Goal: Information Seeking & Learning: Learn about a topic

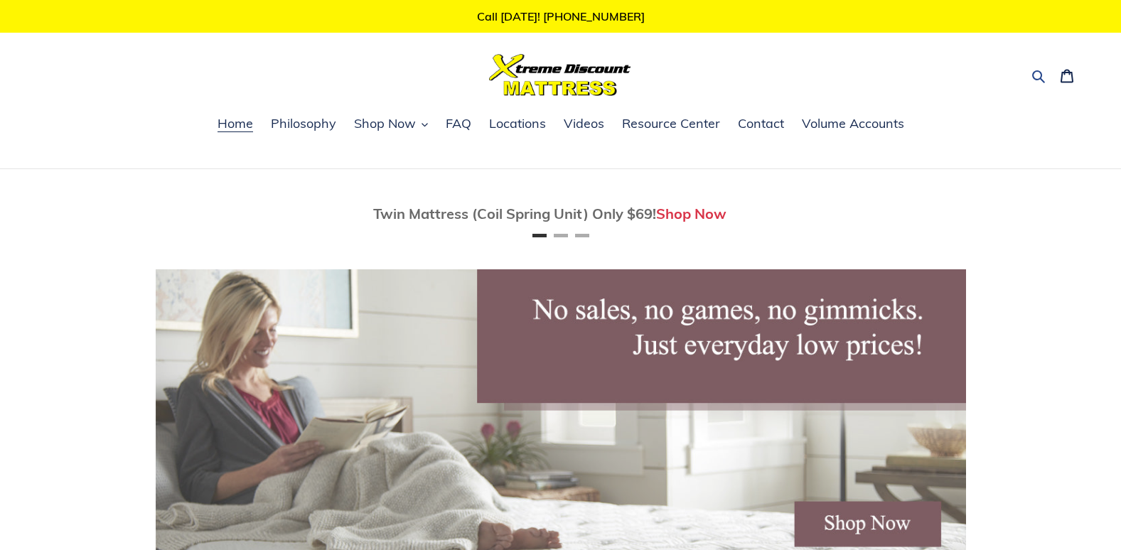
click at [1036, 75] on icon "button" at bounding box center [1039, 76] width 14 height 14
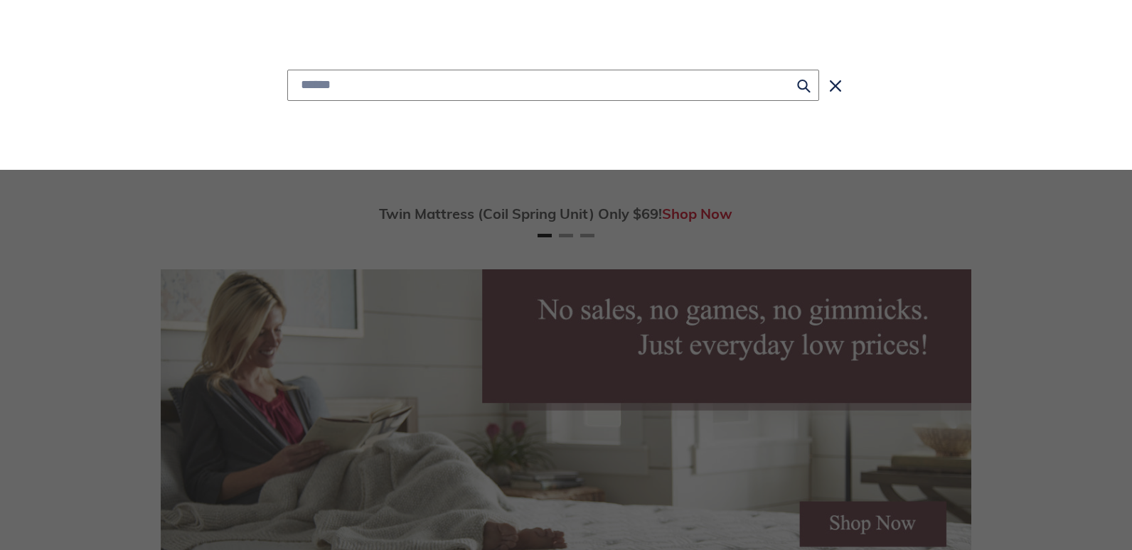
click at [379, 87] on input "Search" at bounding box center [553, 85] width 532 height 31
type input "**********"
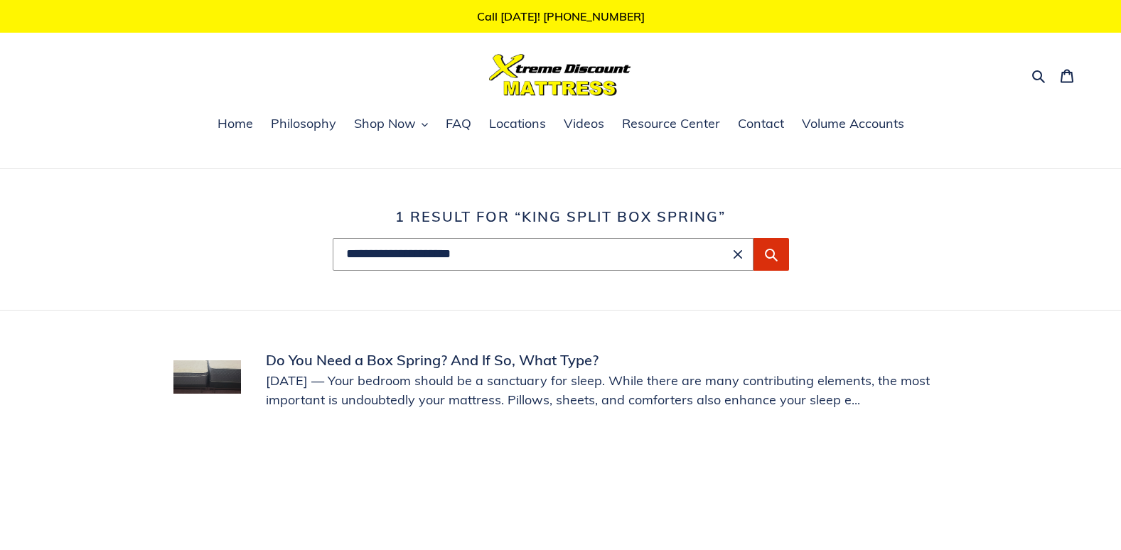
drag, startPoint x: 1120, startPoint y: 168, endPoint x: 1125, endPoint y: 199, distance: 31.7
click at [1120, 199] on html "Skip to content Just added to your cart Qty: View cart ( ) Continue shopping Su…" at bounding box center [560, 523] width 1121 height 1047
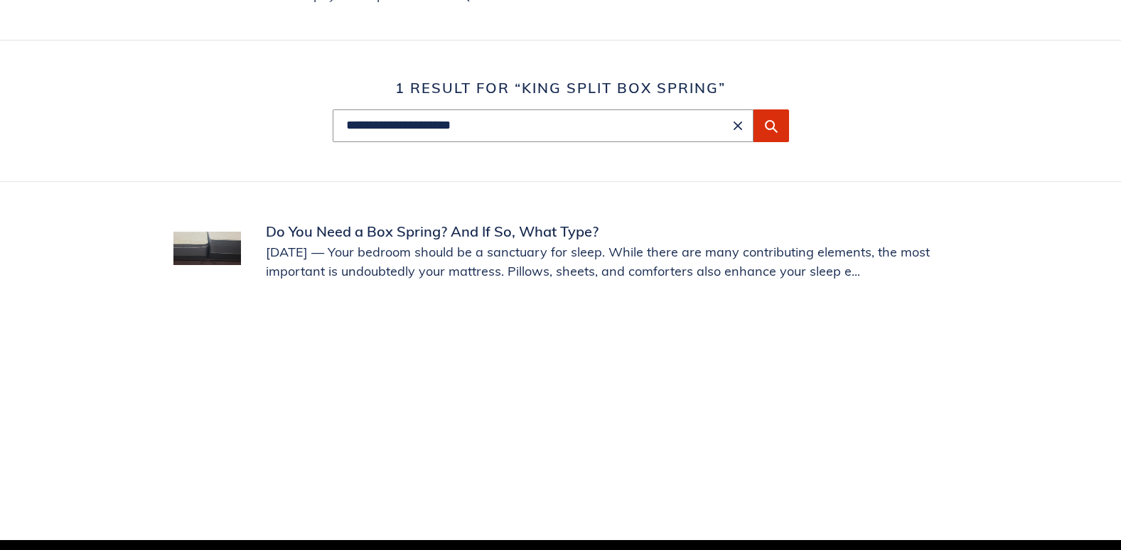
scroll to position [83, 0]
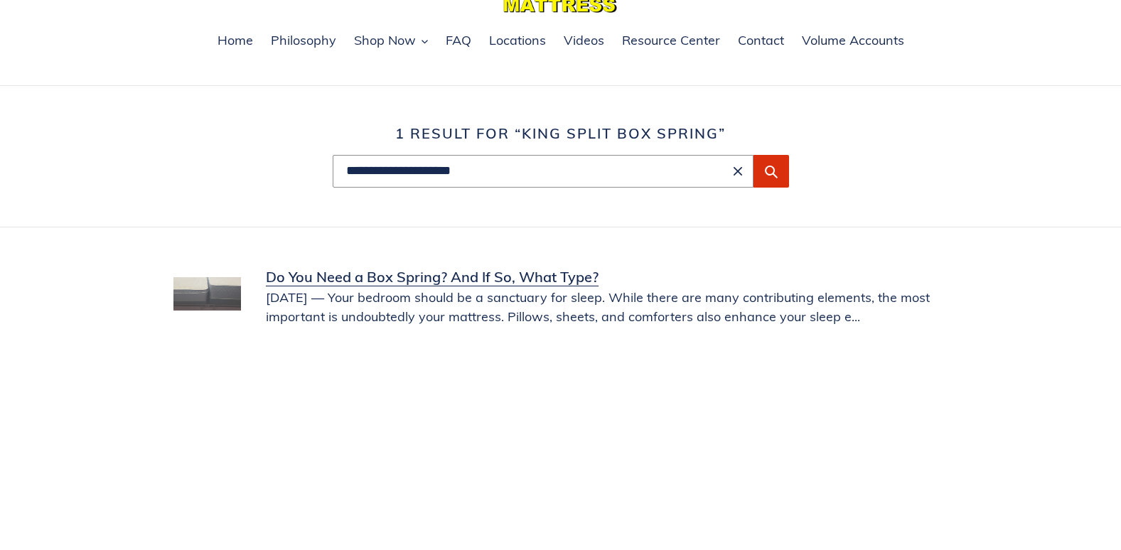
click at [350, 277] on link "Do You Need a Box Spring? And If So, What Type?" at bounding box center [560, 297] width 775 height 60
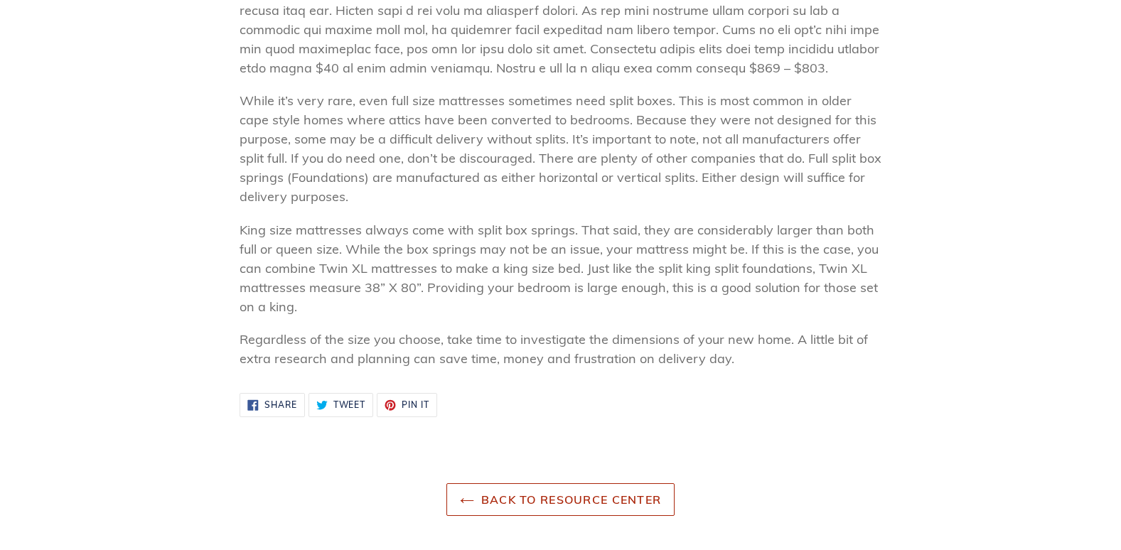
scroll to position [1301, 0]
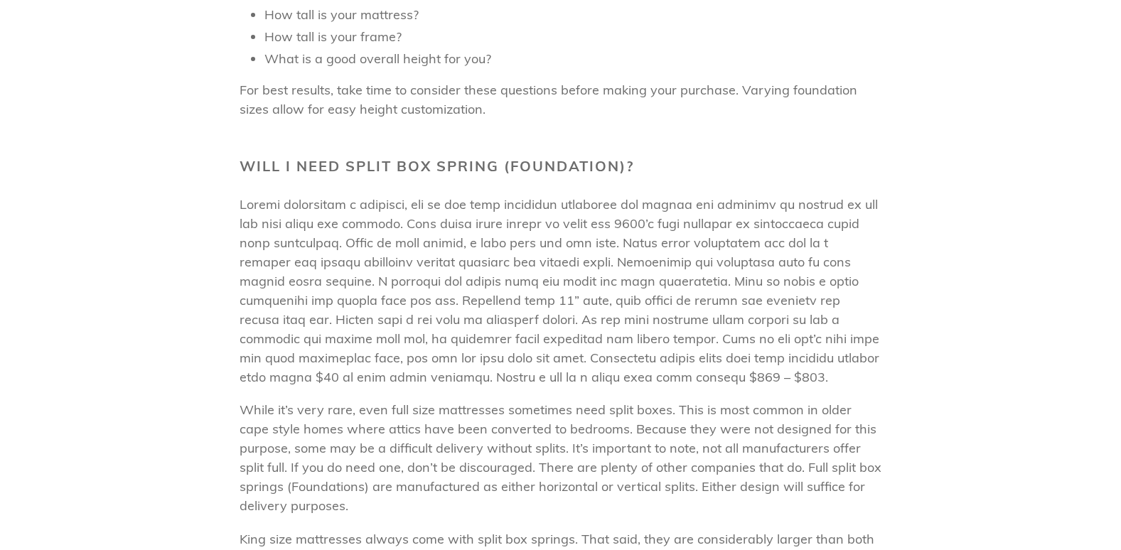
drag, startPoint x: 1131, startPoint y: 329, endPoint x: 530, endPoint y: 499, distance: 624.3
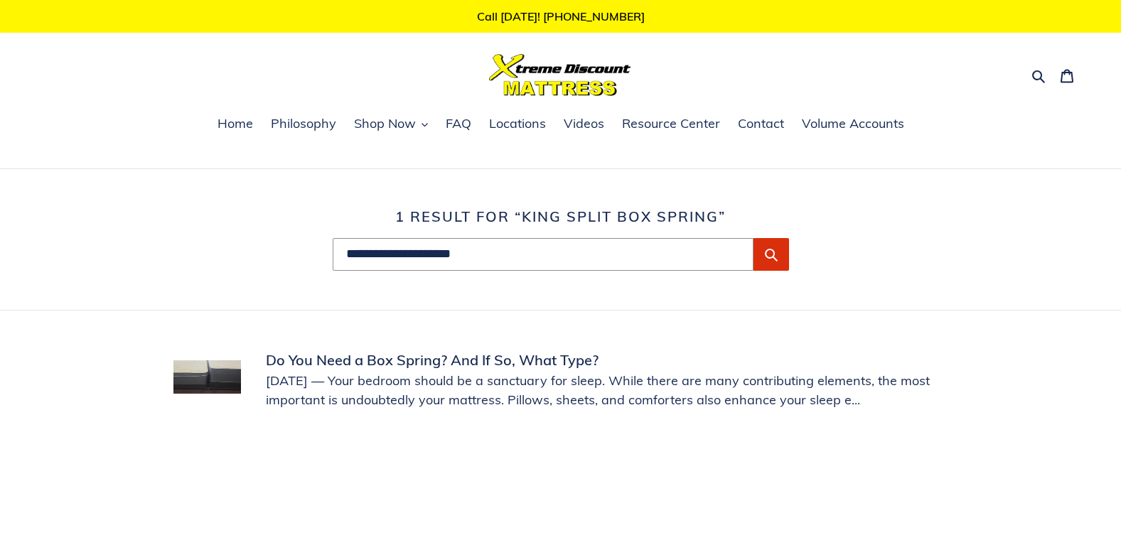
scroll to position [83, 0]
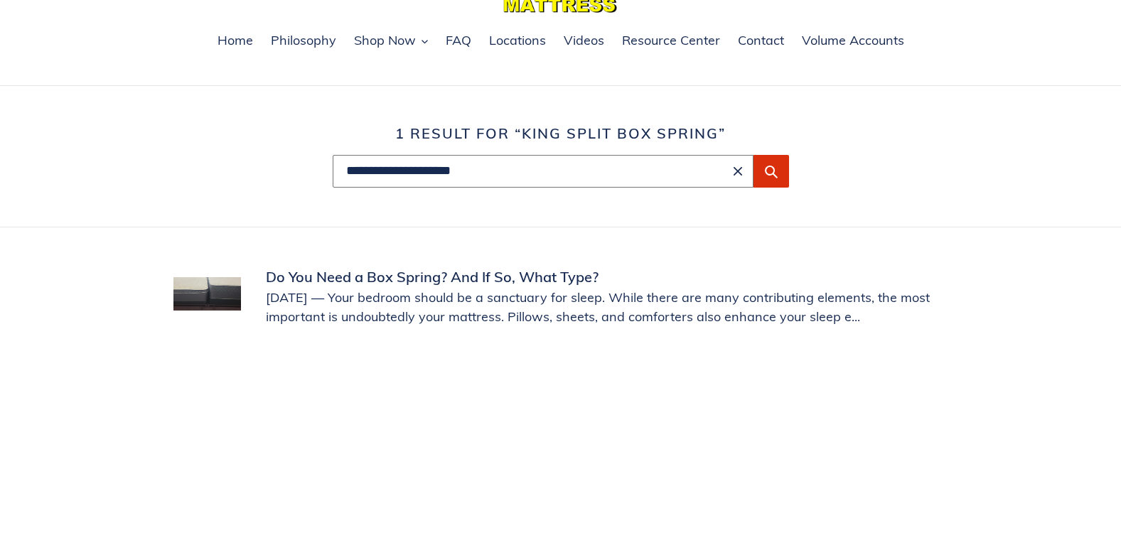
click at [348, 168] on input "**********" at bounding box center [543, 171] width 421 height 33
type input "**********"
click at [776, 166] on icon "Submit" at bounding box center [771, 171] width 14 height 14
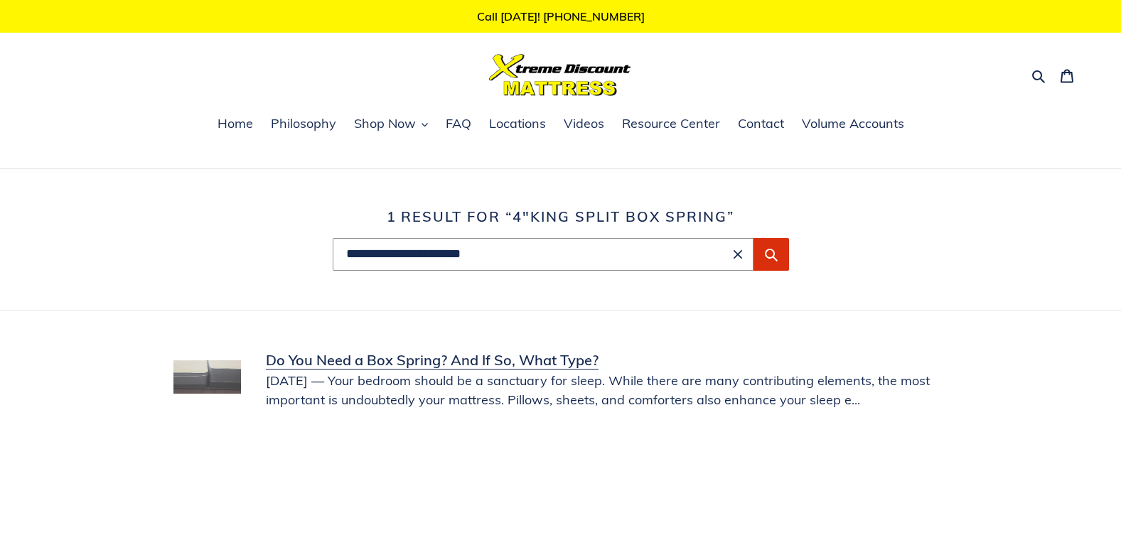
click at [205, 370] on link "Do You Need a Box Spring? And If So, What Type?" at bounding box center [560, 380] width 775 height 60
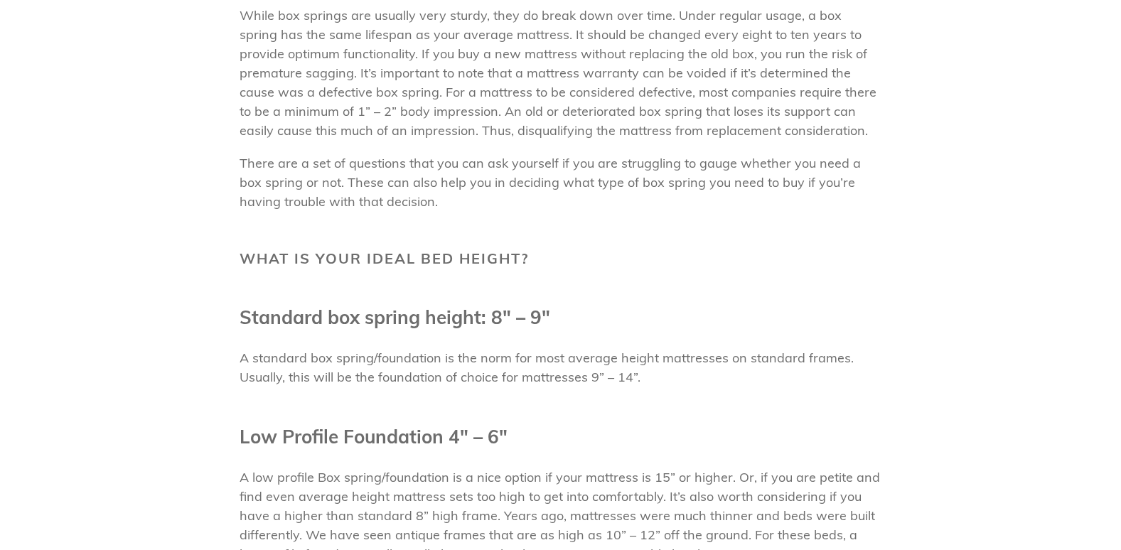
scroll to position [670, 0]
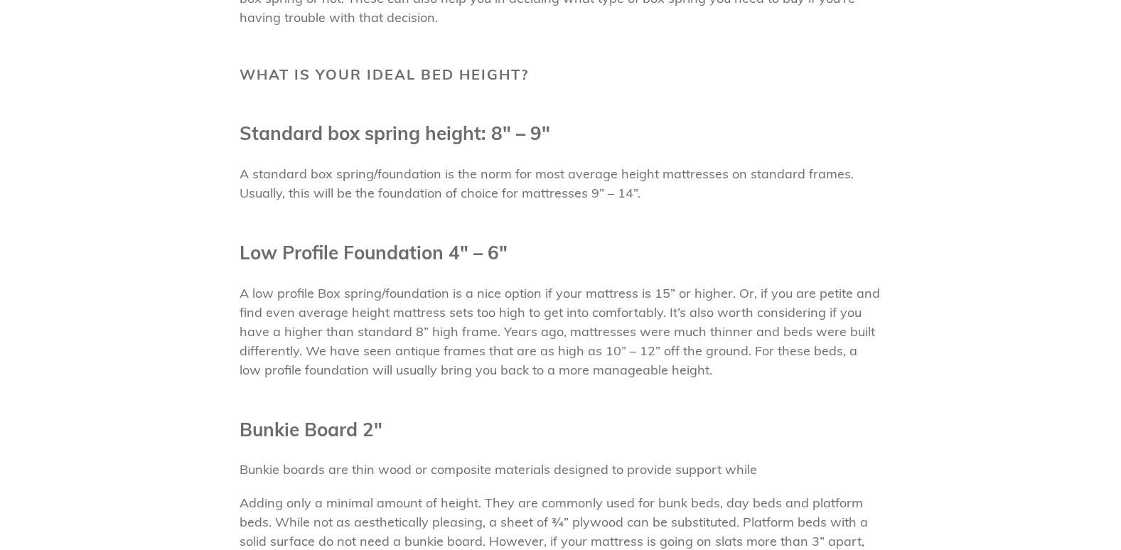
click at [375, 252] on b "Low Profile Foundation 4″ – 6″" at bounding box center [374, 252] width 268 height 23
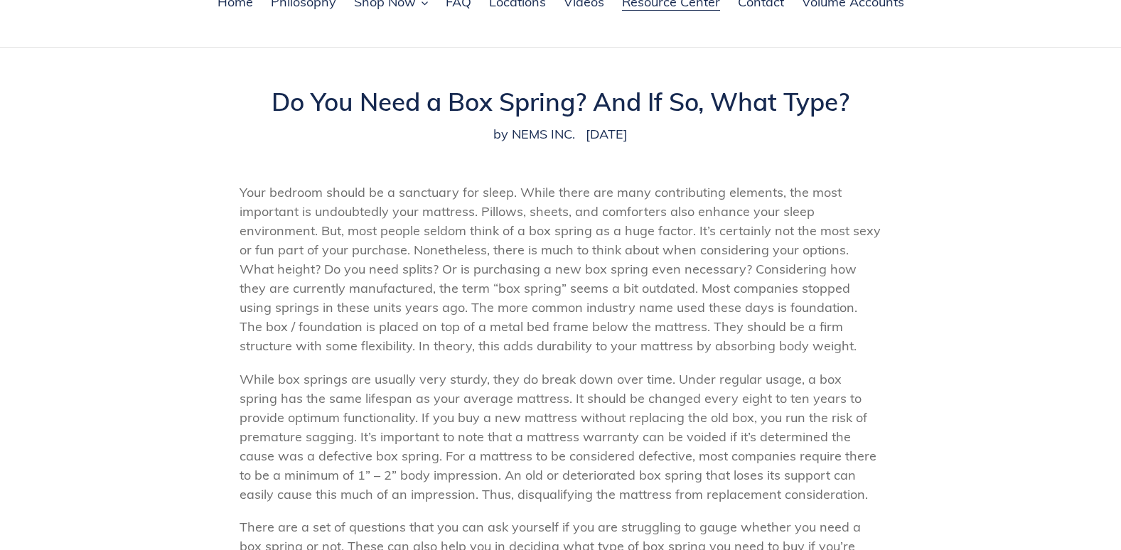
scroll to position [0, 0]
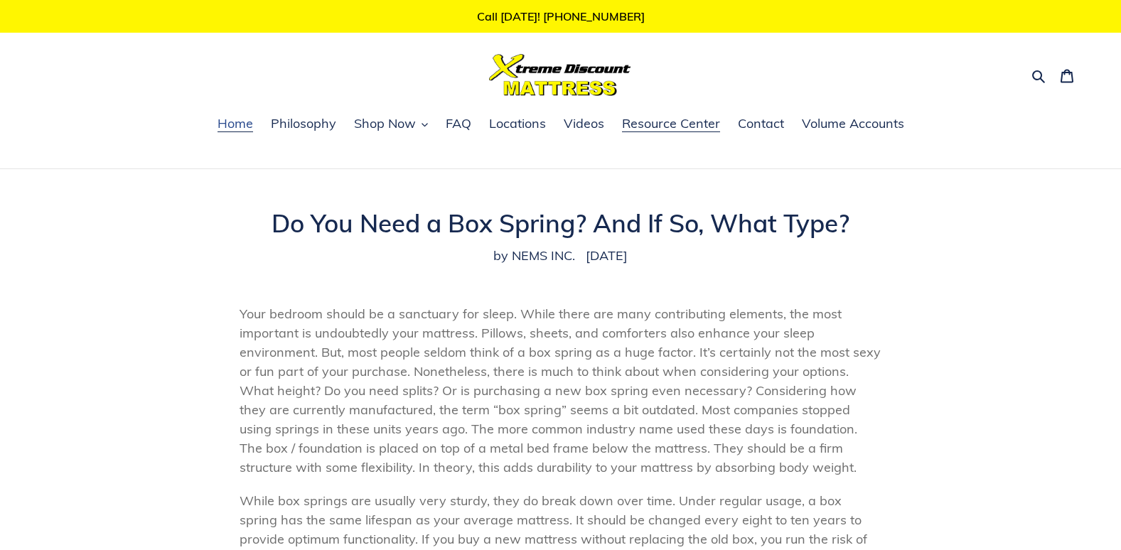
click at [242, 127] on span "Home" at bounding box center [236, 123] width 36 height 17
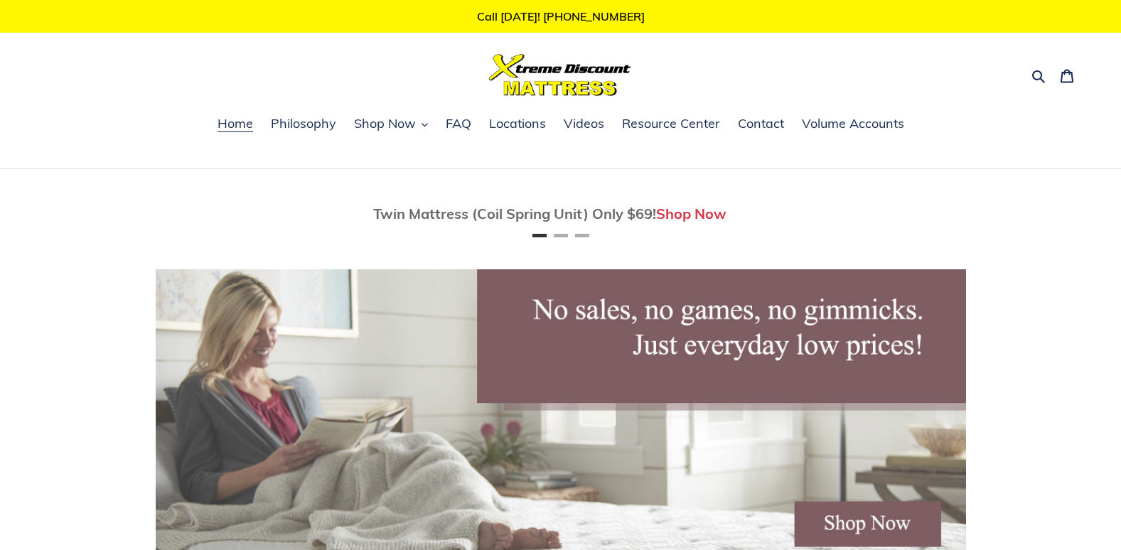
click at [876, 530] on img at bounding box center [561, 419] width 810 height 300
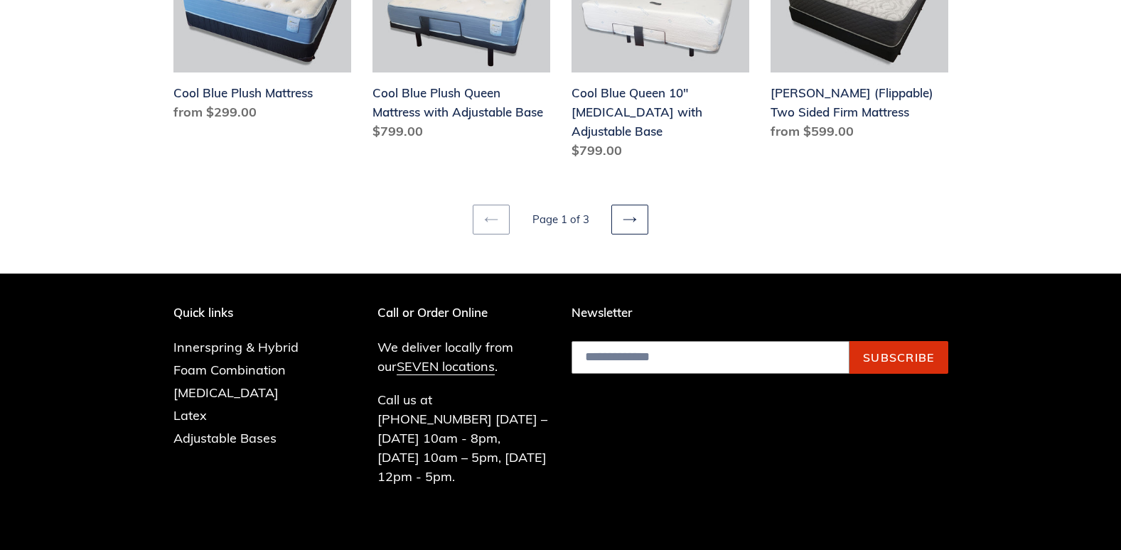
scroll to position [1970, 0]
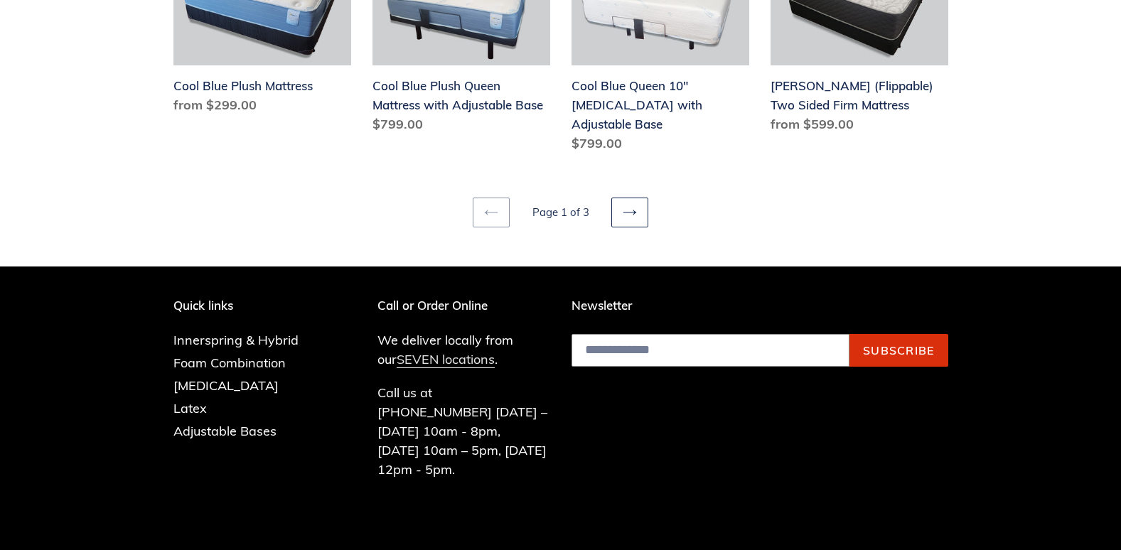
click at [437, 351] on link "SEVEN locations" at bounding box center [446, 359] width 98 height 17
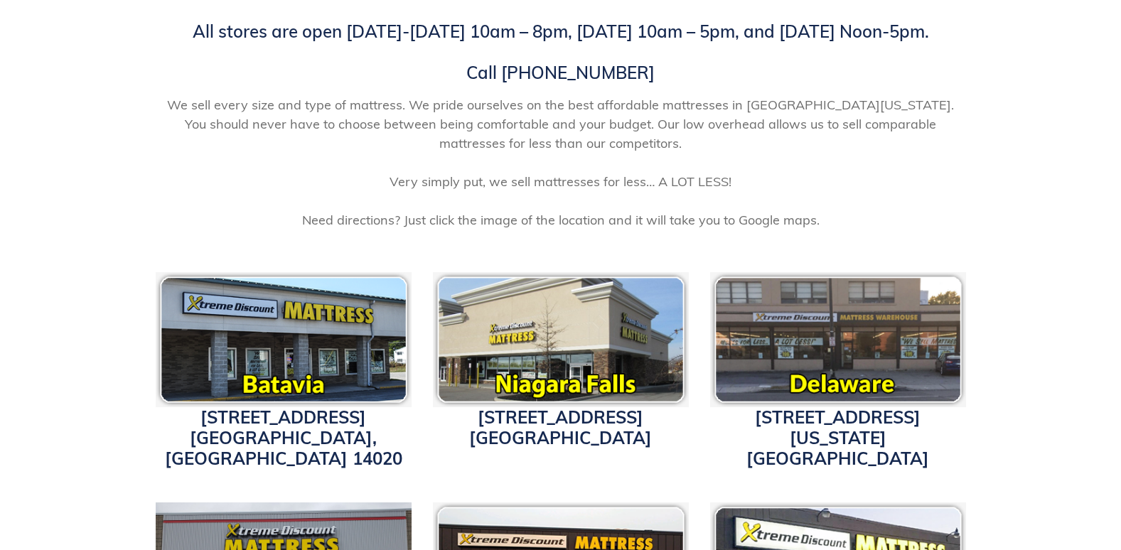
scroll to position [246, 0]
